Goal: Task Accomplishment & Management: Manage account settings

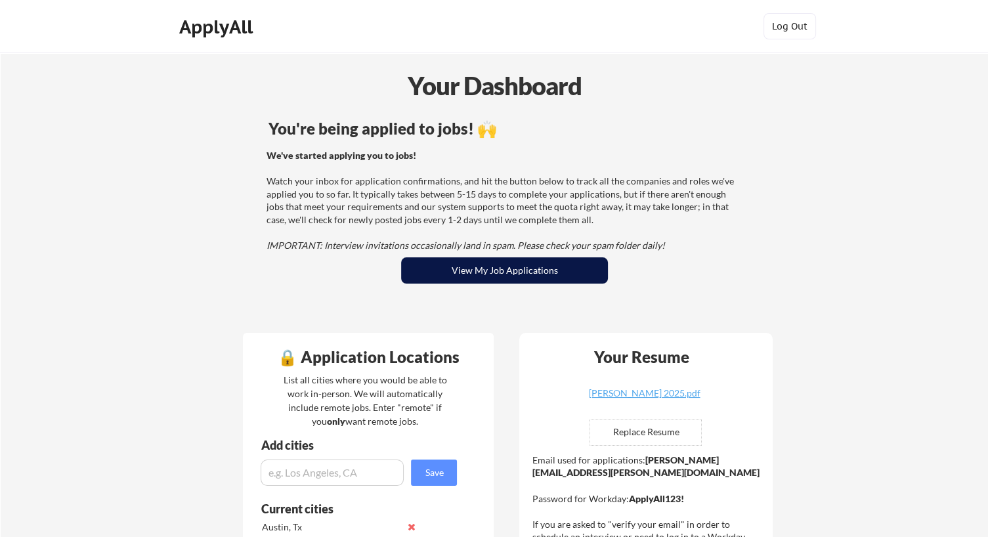
click at [435, 269] on button "View My Job Applications" at bounding box center [504, 270] width 207 height 26
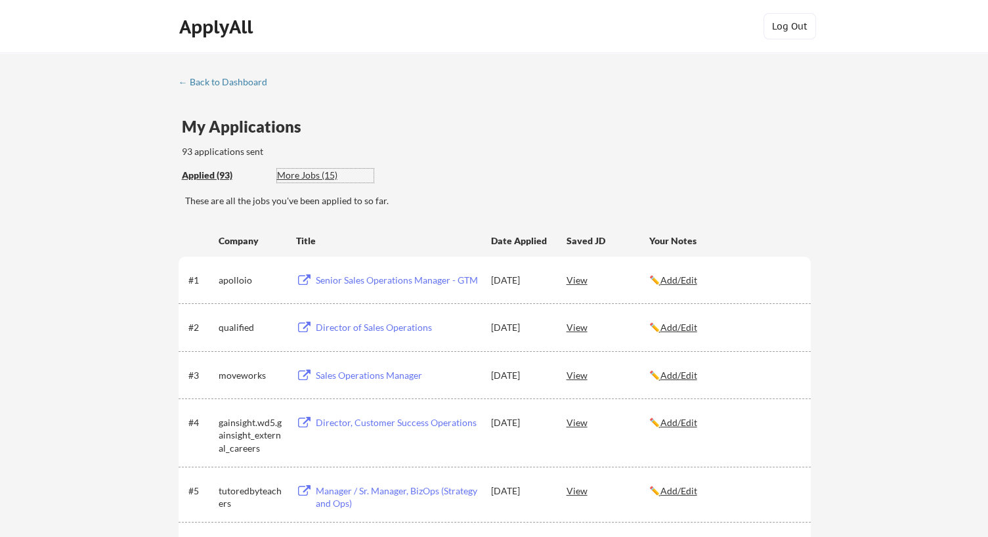
click at [298, 171] on div "More Jobs (15)" at bounding box center [325, 175] width 97 height 13
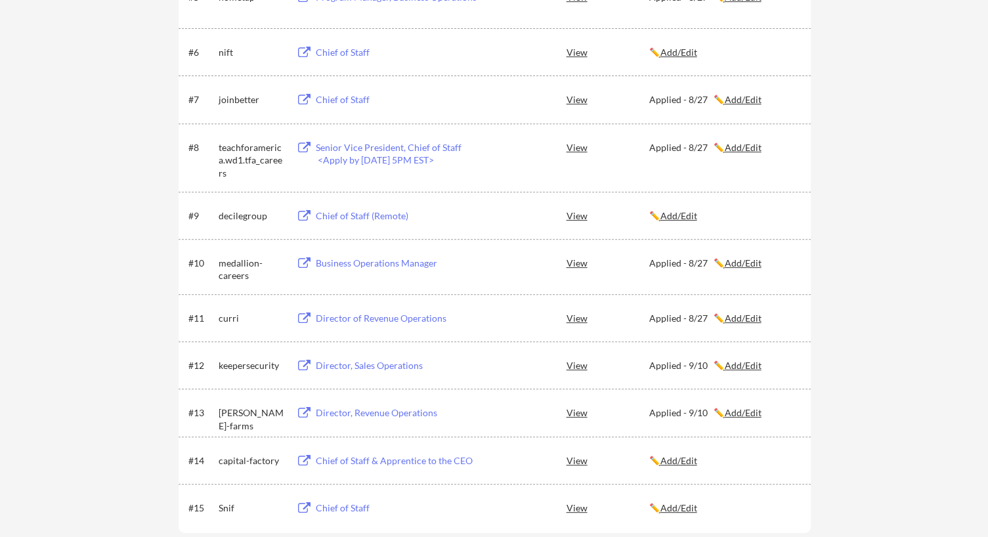
scroll to position [509, 0]
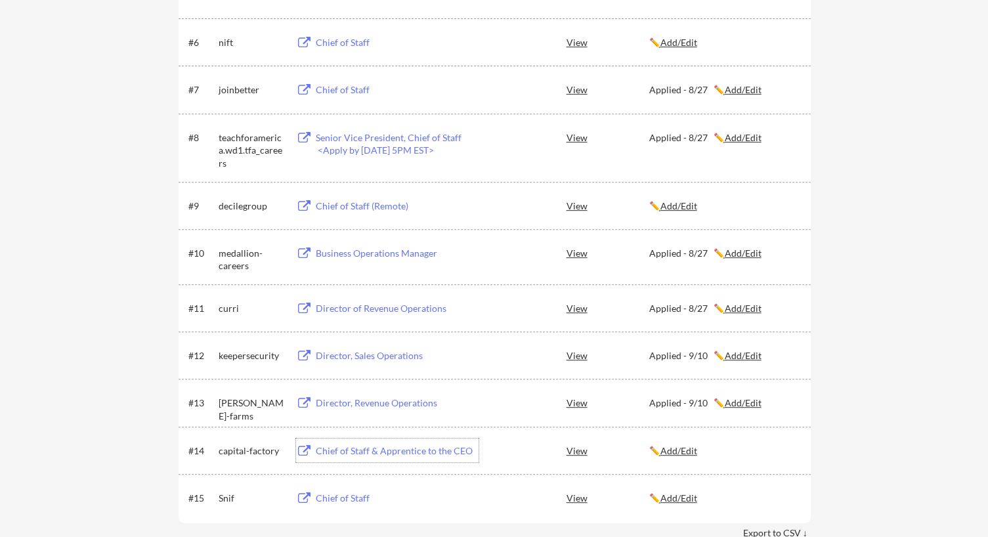
click at [455, 447] on div "Chief of Staff & Apprentice to the CEO" at bounding box center [397, 451] width 163 height 13
click at [335, 494] on div "Chief of Staff" at bounding box center [397, 498] width 163 height 13
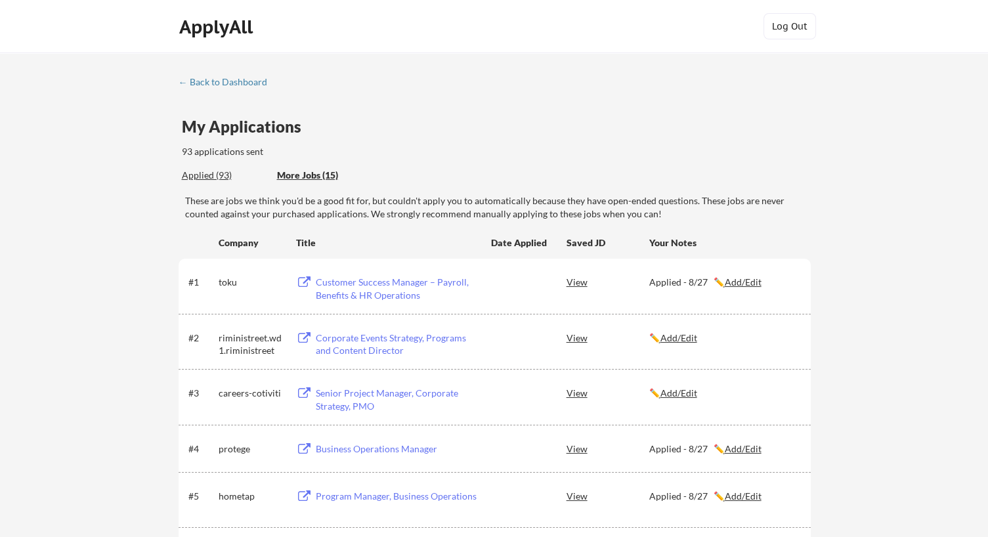
scroll to position [0, 0]
click at [202, 83] on div "← Back to Dashboard" at bounding box center [228, 81] width 98 height 9
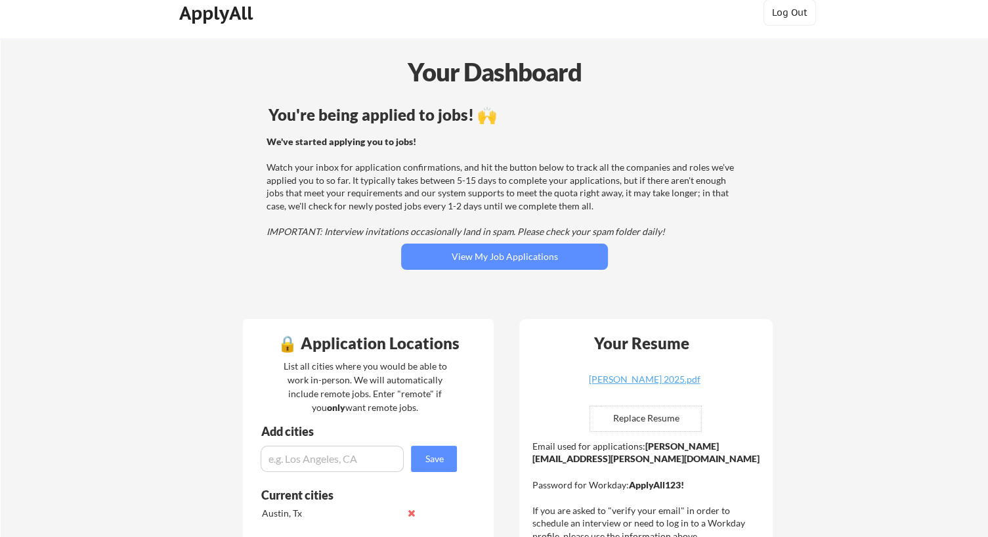
scroll to position [26, 0]
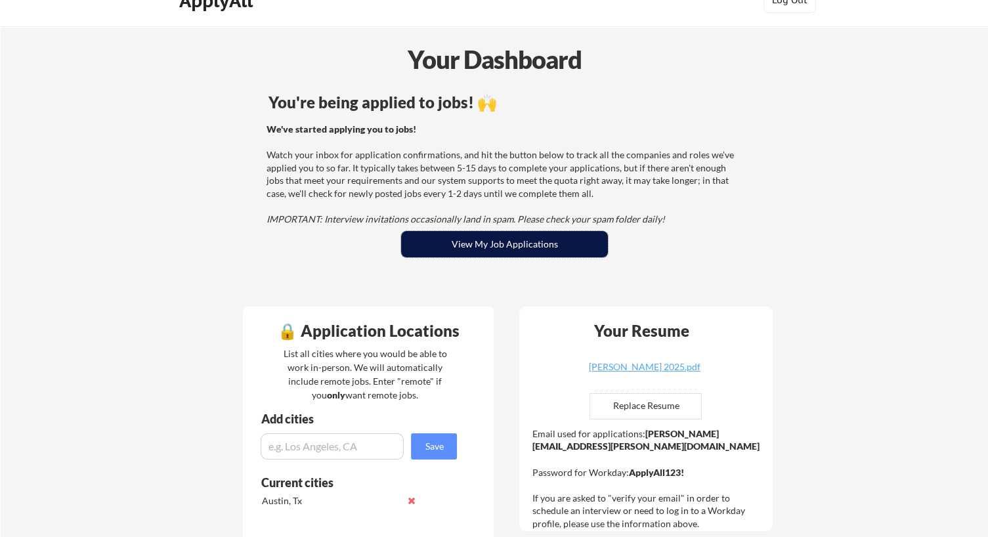
click at [433, 252] on button "View My Job Applications" at bounding box center [504, 244] width 207 height 26
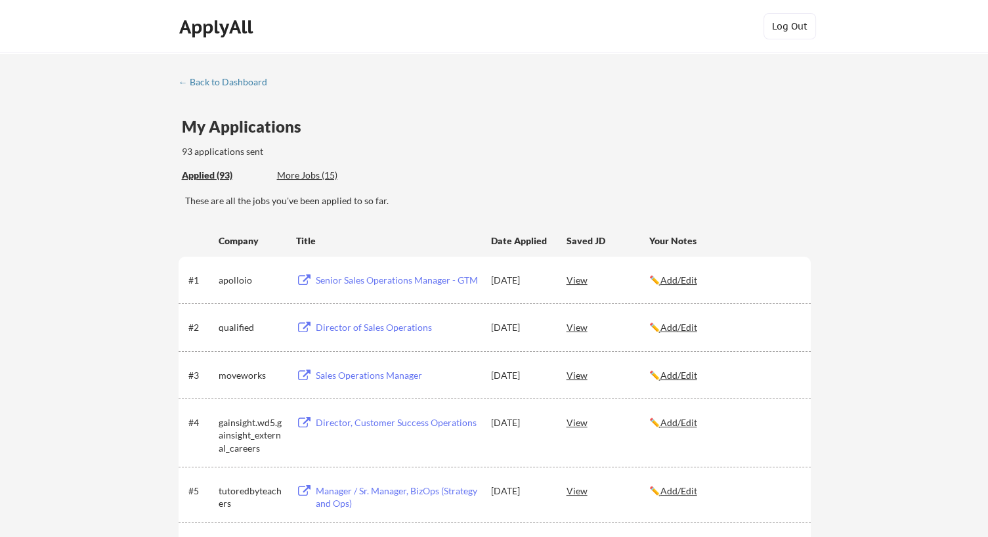
scroll to position [2039, 0]
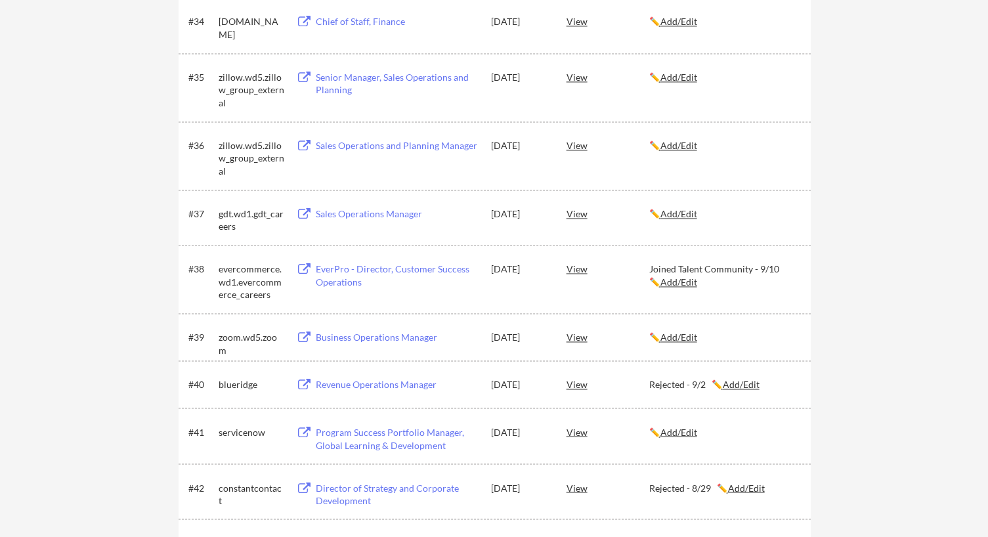
click at [661, 279] on u "Add/Edit" at bounding box center [679, 281] width 37 height 11
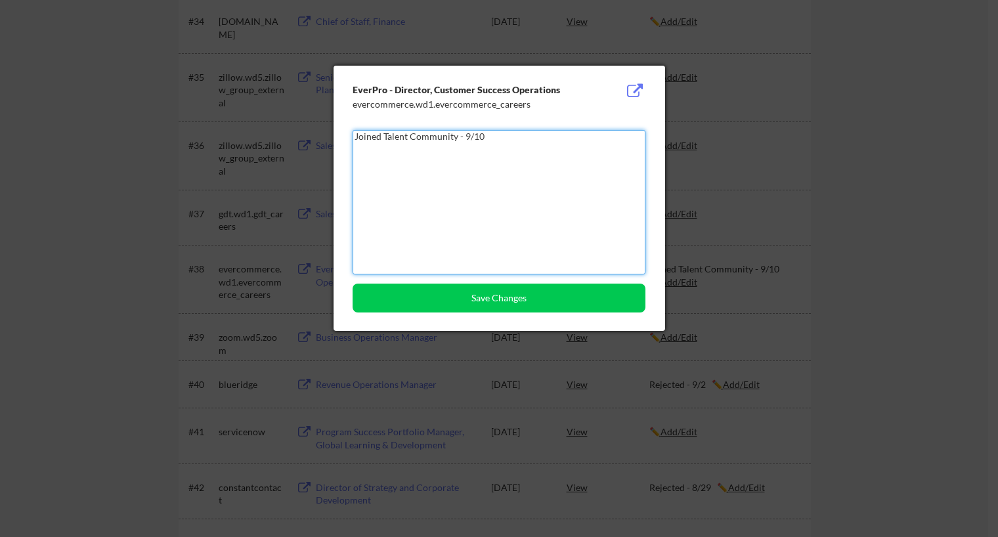
drag, startPoint x: 560, startPoint y: 166, endPoint x: 530, endPoint y: 139, distance: 40.5
click at [530, 139] on textarea "Joined Talent Community - 9/10" at bounding box center [499, 202] width 293 height 144
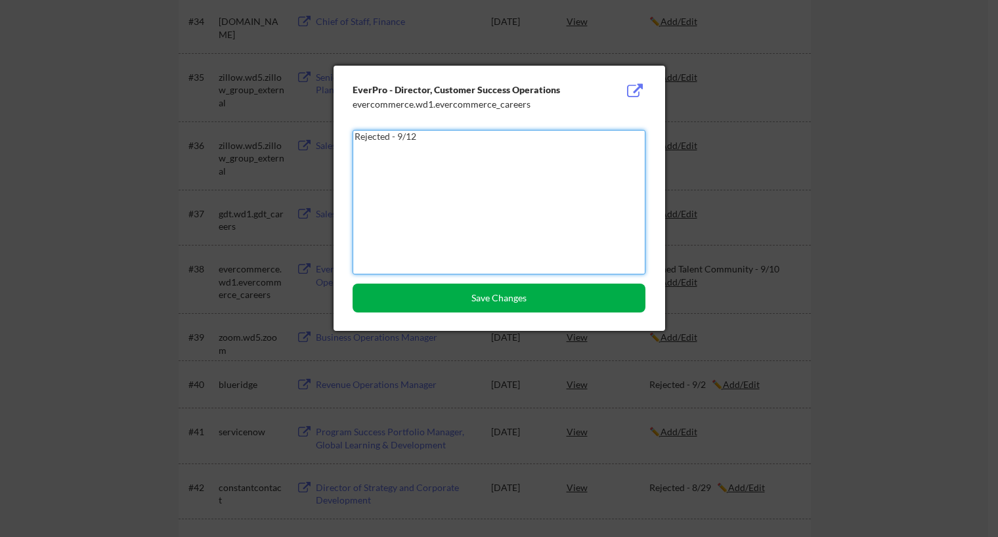
type textarea "Rejected - 9/12"
click at [492, 295] on button "Save Changes" at bounding box center [499, 298] width 293 height 29
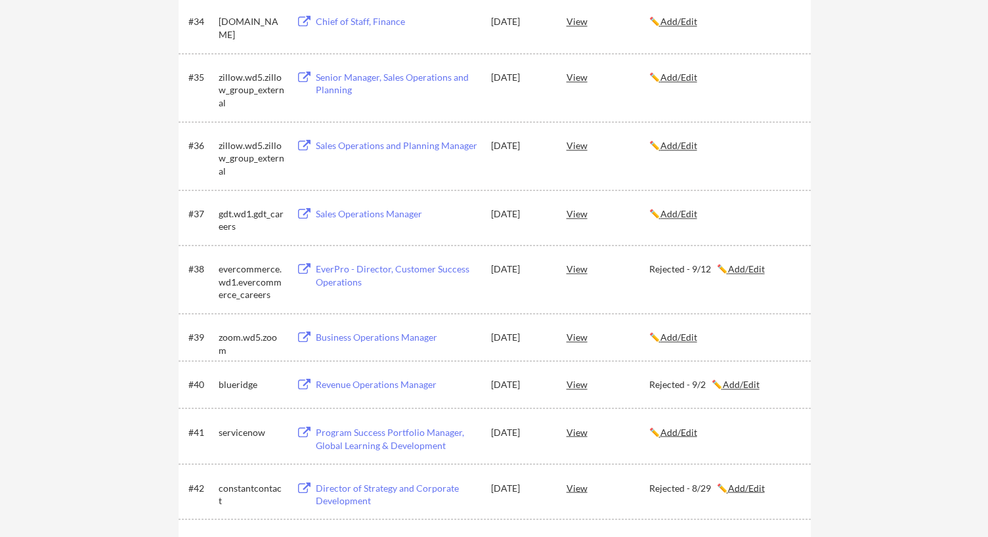
scroll to position [0, 0]
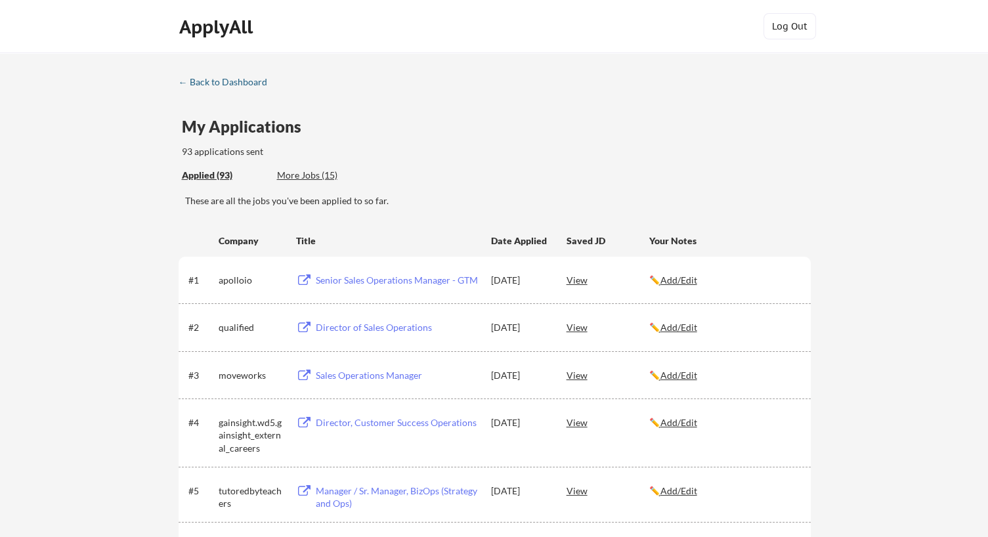
click at [227, 78] on div "← Back to Dashboard" at bounding box center [228, 81] width 98 height 9
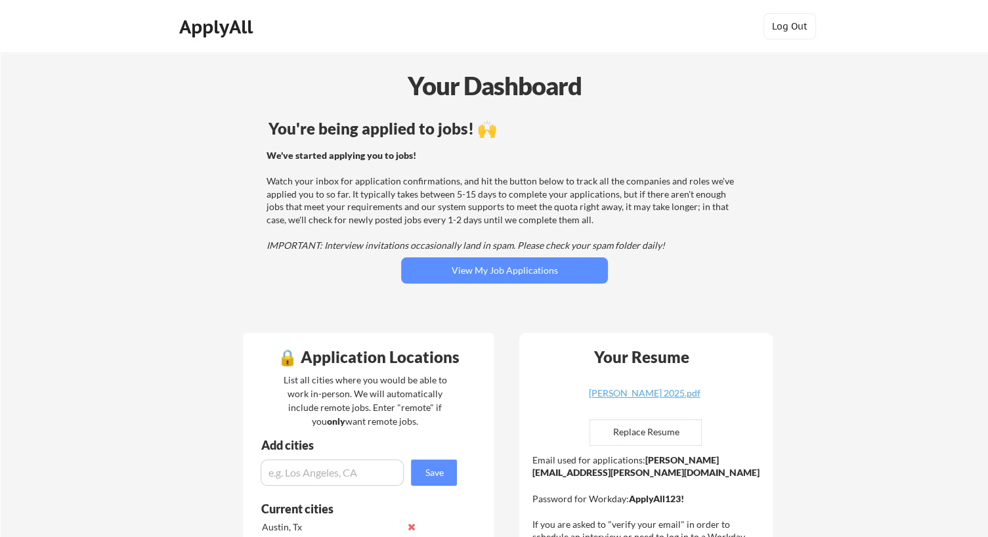
click at [100, 106] on div "Your Dashboard" at bounding box center [494, 87] width 987 height 40
